Goal: Task Accomplishment & Management: Manage account settings

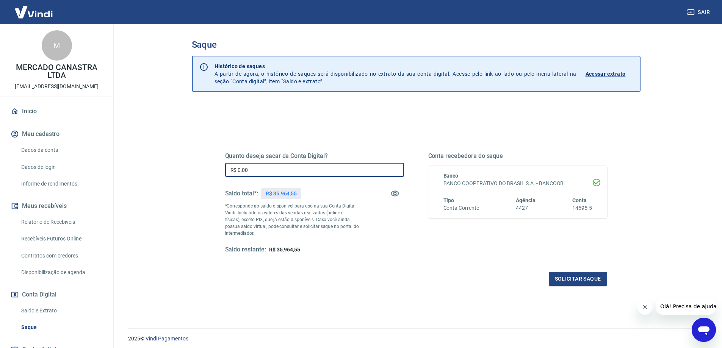
click at [293, 172] on input "R$ 0,00" at bounding box center [314, 170] width 179 height 14
drag, startPoint x: 293, startPoint y: 172, endPoint x: 226, endPoint y: 172, distance: 67.4
click at [226, 172] on input "R$ 0,00" at bounding box center [314, 170] width 179 height 14
type input "R$ 5.500,00"
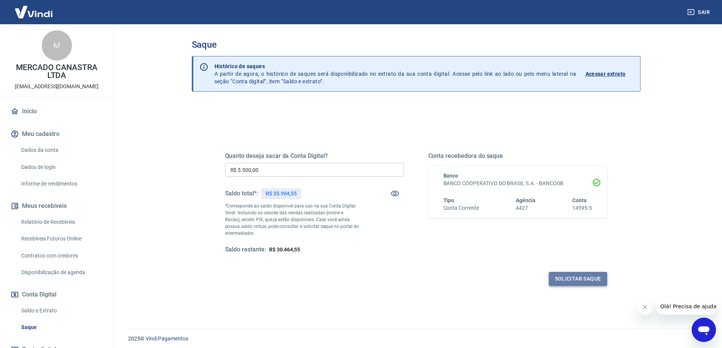
click at [563, 282] on button "Solicitar saque" at bounding box center [578, 279] width 58 height 14
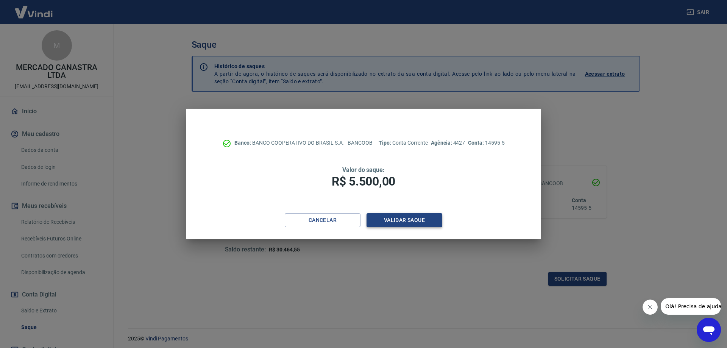
click at [405, 219] on button "Validar saque" at bounding box center [405, 220] width 76 height 14
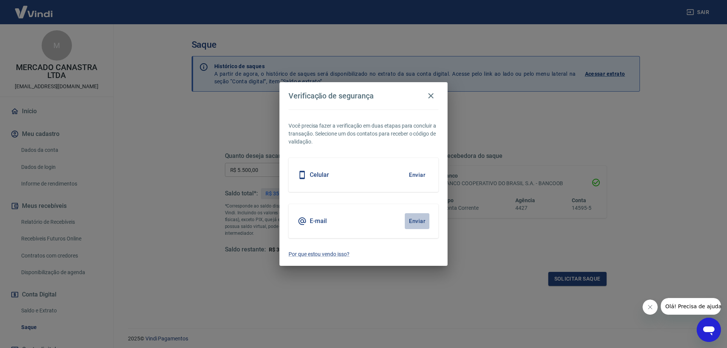
click at [424, 221] on button "Enviar" at bounding box center [417, 221] width 25 height 16
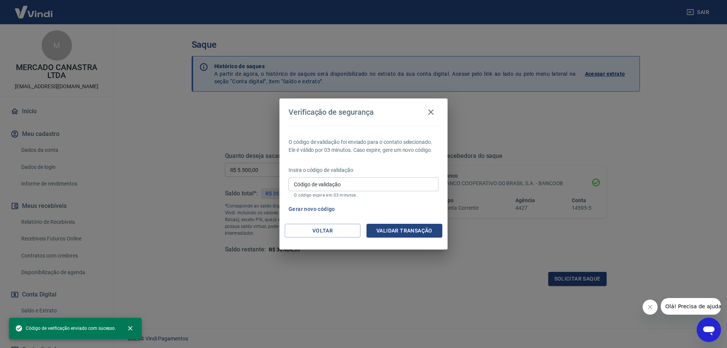
click at [335, 181] on input "Código de validação" at bounding box center [364, 184] width 150 height 14
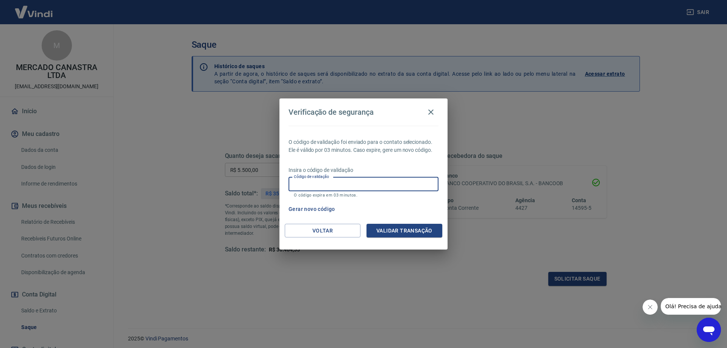
paste input "779647"
type input "779647"
click at [402, 229] on button "Validar transação" at bounding box center [405, 231] width 76 height 14
